Goal: Transaction & Acquisition: Book appointment/travel/reservation

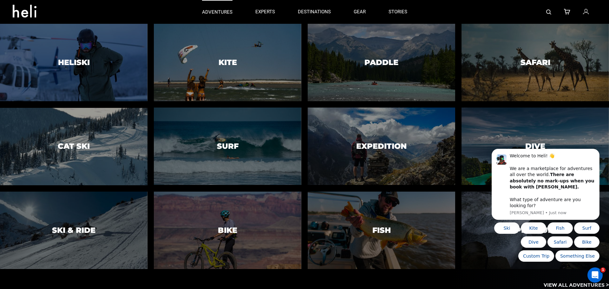
click at [205, 13] on p "adventures" at bounding box center [217, 12] width 30 height 7
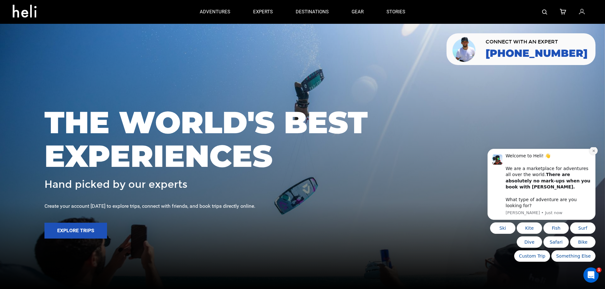
click at [590, 155] on button "Dismiss notification" at bounding box center [593, 151] width 8 height 8
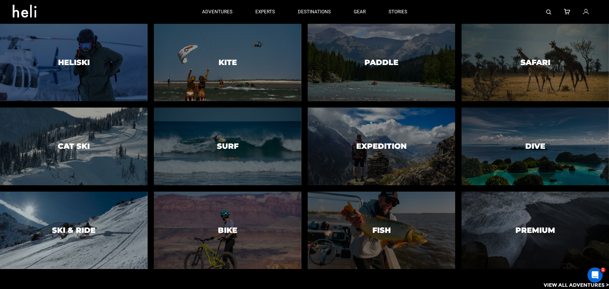
click at [87, 216] on div at bounding box center [73, 230] width 150 height 79
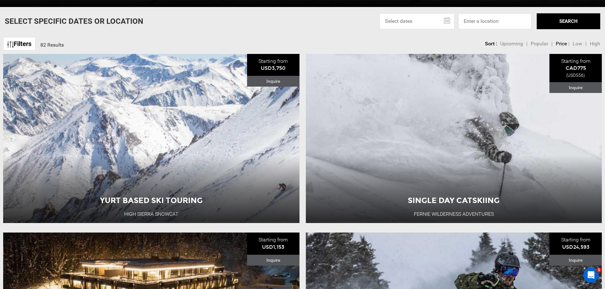
scroll to position [254, 0]
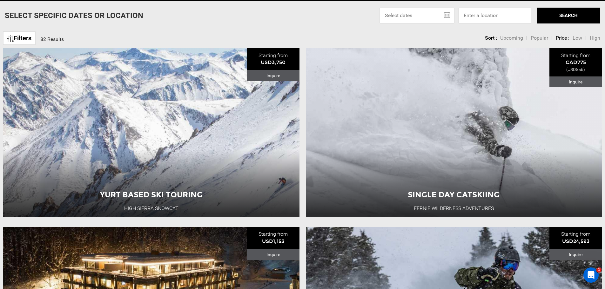
click at [431, 10] on input "text" at bounding box center [416, 16] width 75 height 16
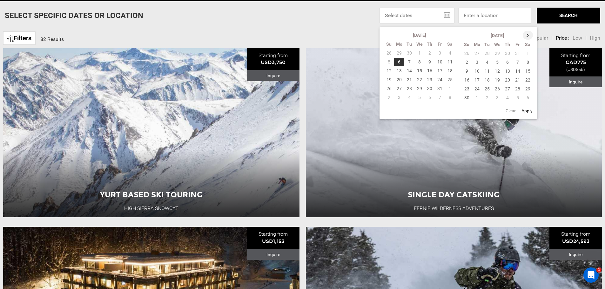
click at [531, 34] on th at bounding box center [527, 35] width 10 height 9
click at [531, 34] on th at bounding box center [528, 35] width 10 height 9
click at [519, 87] on td "30" at bounding box center [517, 88] width 10 height 9
click at [561, 16] on button "SEARCH" at bounding box center [567, 16] width 63 height 16
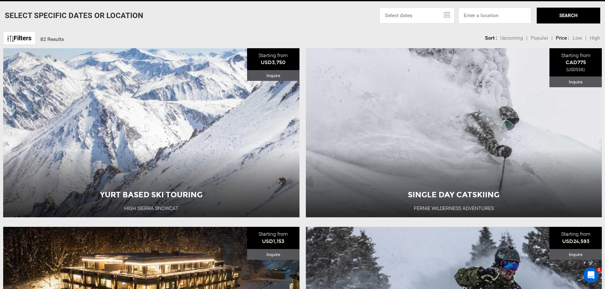
drag, startPoint x: 454, startPoint y: 7, endPoint x: 448, endPoint y: 15, distance: 10.4
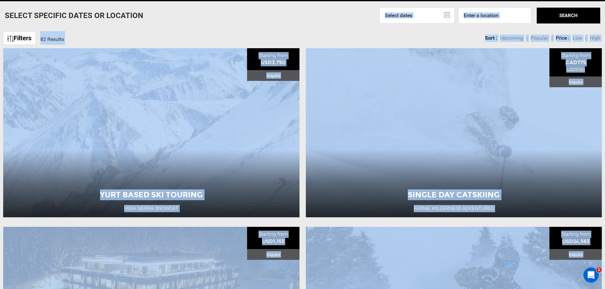
click at [448, 15] on input "text" at bounding box center [416, 16] width 75 height 16
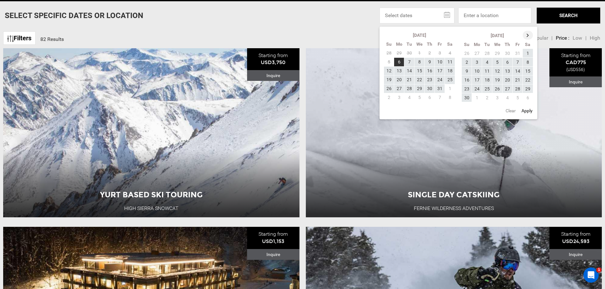
click at [527, 36] on th at bounding box center [527, 35] width 10 height 9
click at [527, 35] on th at bounding box center [528, 35] width 10 height 9
click at [520, 88] on td "30" at bounding box center [517, 88] width 10 height 9
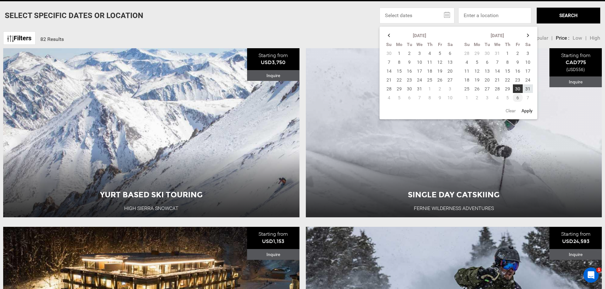
click at [518, 98] on td "6" at bounding box center [517, 97] width 10 height 9
click at [526, 109] on button "Apply" at bounding box center [526, 110] width 15 height 11
type input "01/30/2026 - 02/06/2026"
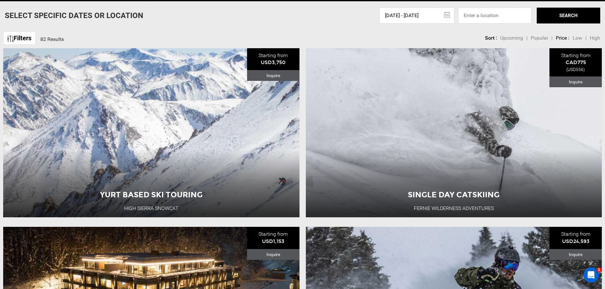
click at [560, 15] on button "SEARCH" at bounding box center [567, 16] width 63 height 16
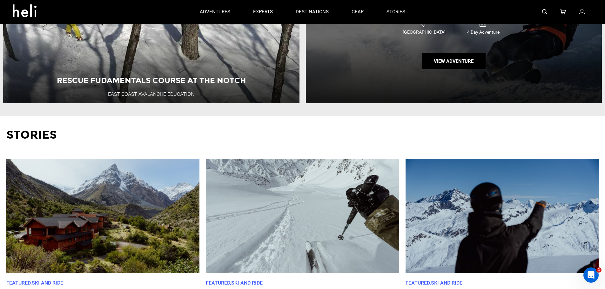
scroll to position [286, 0]
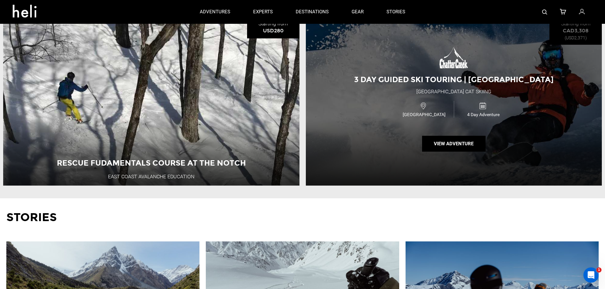
click at [383, 112] on div "Canada 4 Day Adventure" at bounding box center [454, 109] width 178 height 21
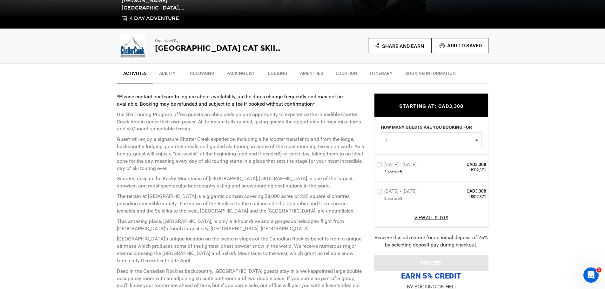
scroll to position [190, 0]
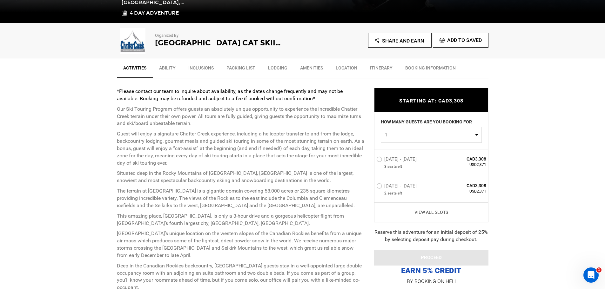
click at [436, 214] on link "View All Slots" at bounding box center [431, 212] width 110 height 6
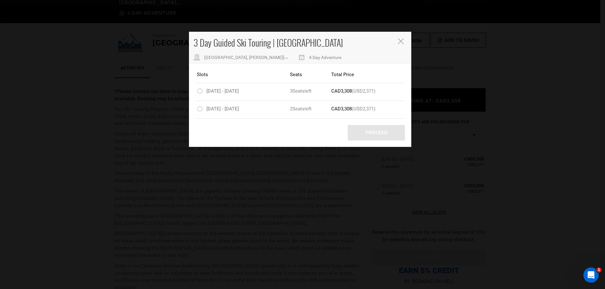
click at [402, 41] on icon "Close" at bounding box center [401, 41] width 6 height 6
